Goal: Use online tool/utility

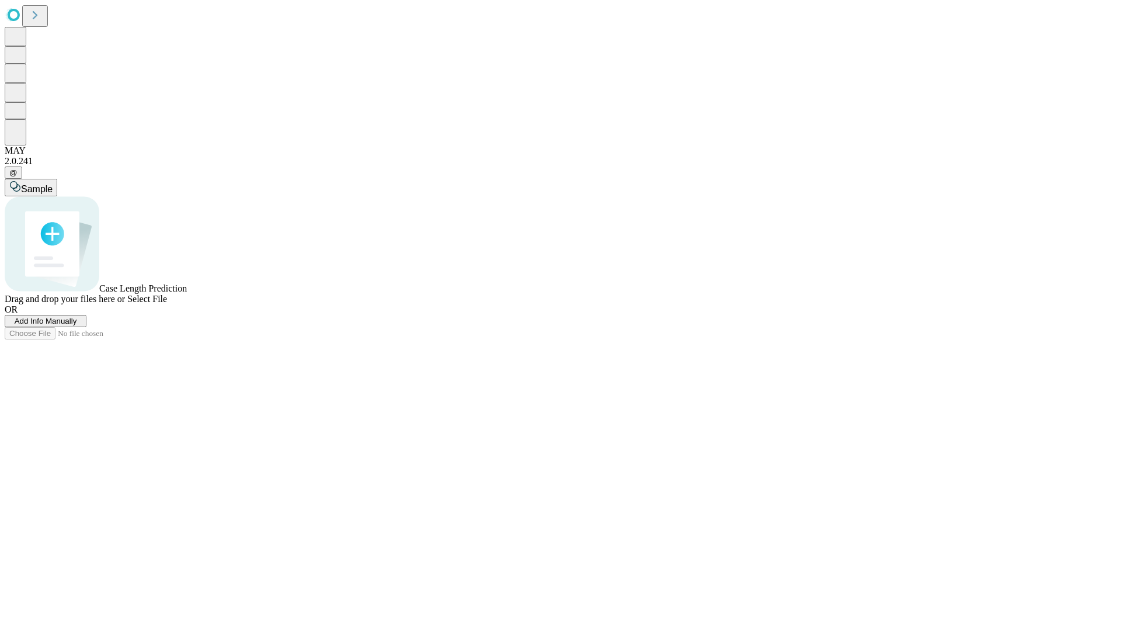
click at [77, 325] on span "Add Info Manually" at bounding box center [46, 321] width 62 height 9
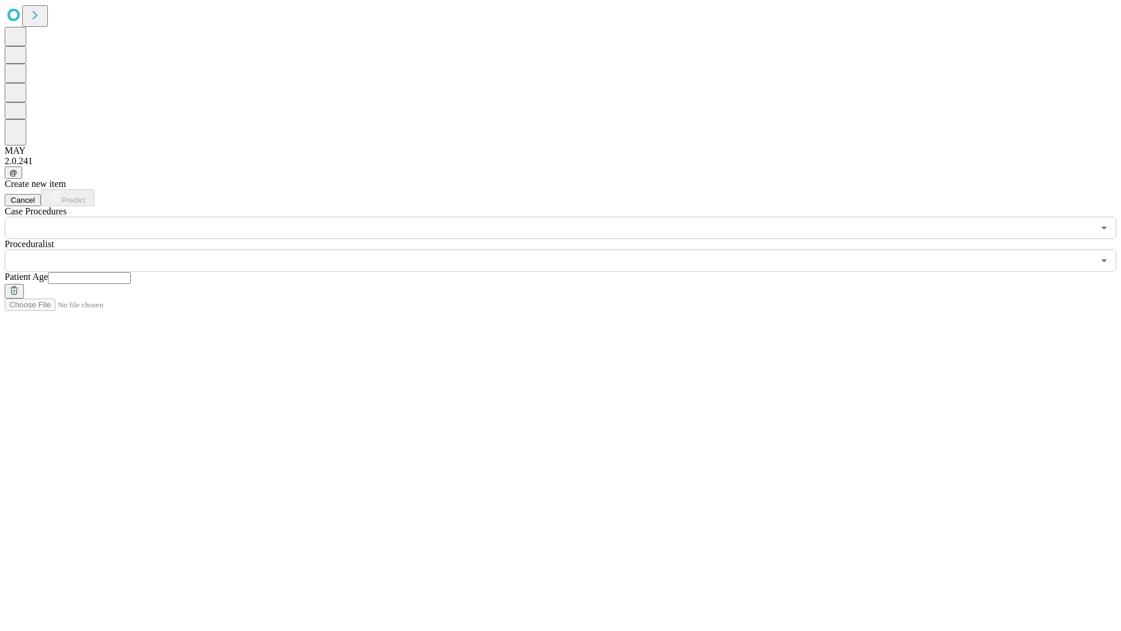
click at [131, 272] on input "text" at bounding box center [89, 278] width 83 height 12
type input "**"
click at [569, 249] on input "text" at bounding box center [549, 260] width 1089 height 22
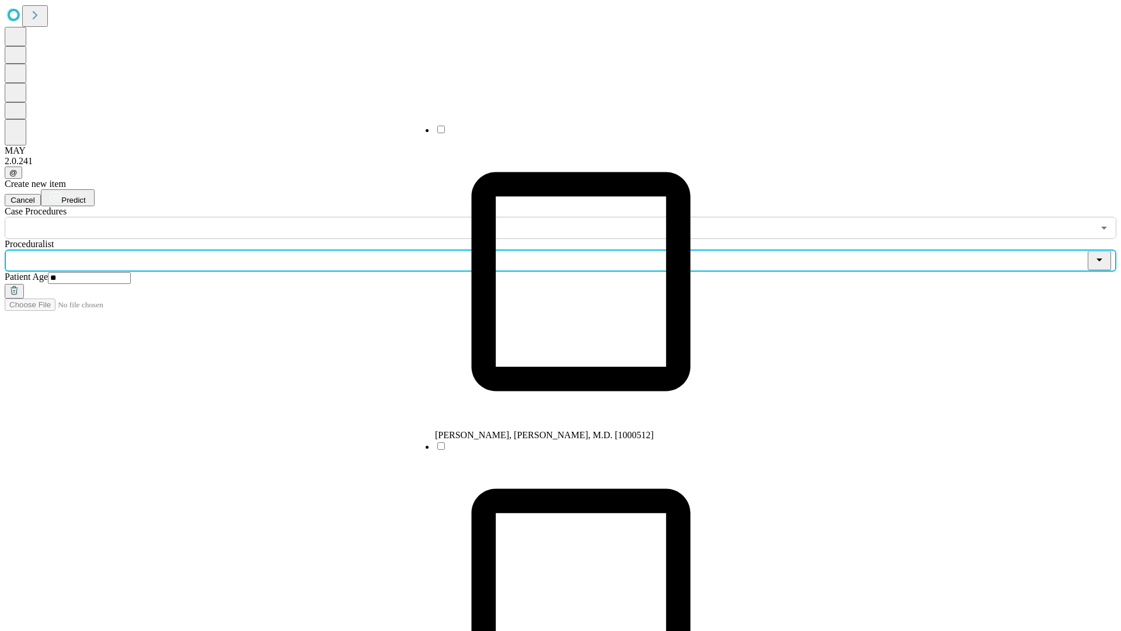
click at [569, 134] on li "[PERSON_NAME], [PERSON_NAME], M.D. [1000512]" at bounding box center [581, 282] width 292 height 317
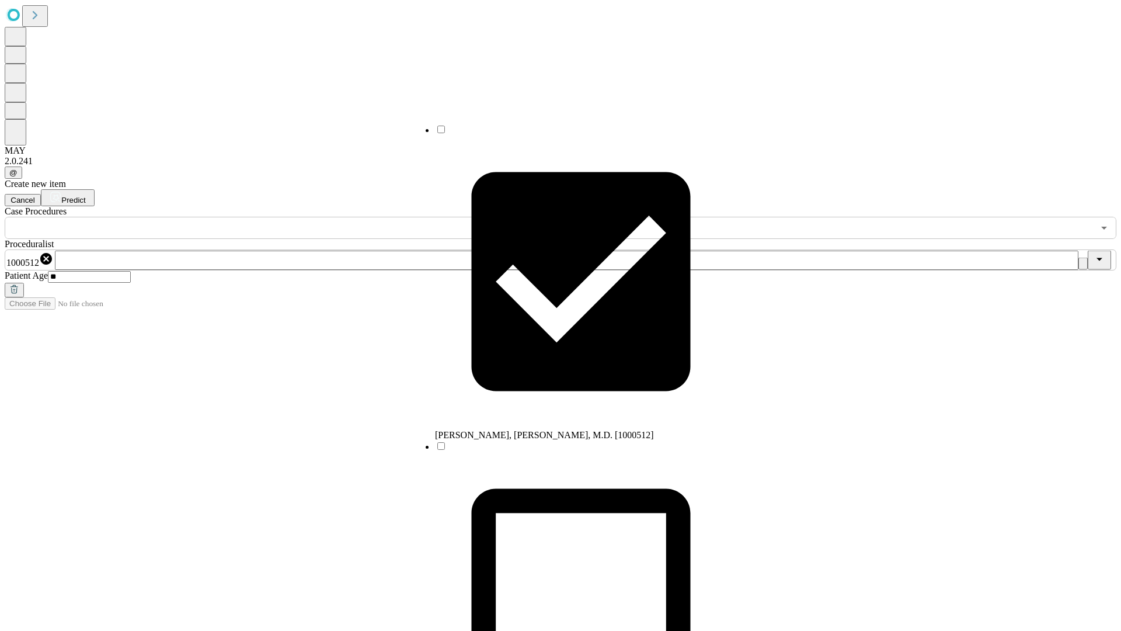
click at [245, 217] on input "text" at bounding box center [549, 228] width 1089 height 22
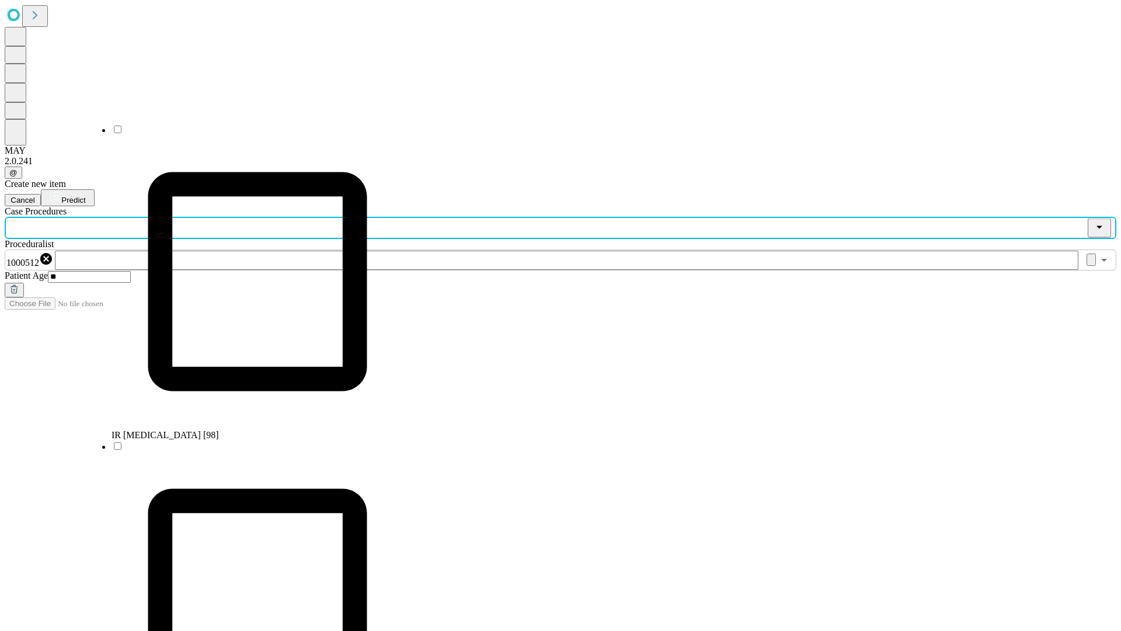
click at [246, 134] on li "IR [MEDICAL_DATA] [98]" at bounding box center [258, 282] width 292 height 317
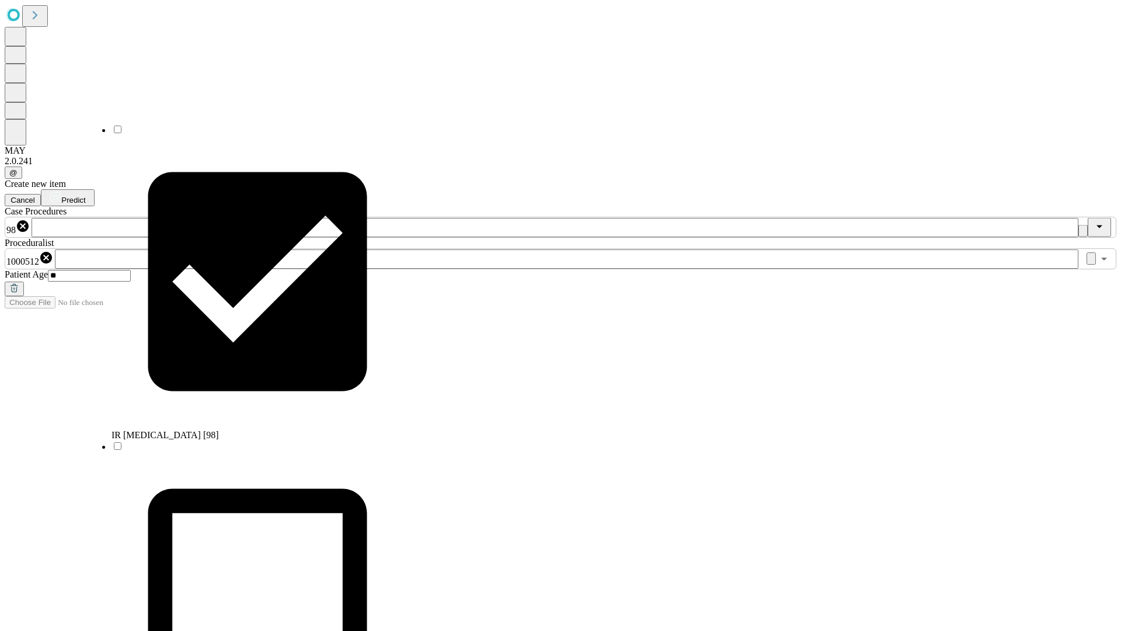
click at [85, 196] on span "Predict" at bounding box center [73, 200] width 24 height 9
